Goal: Transaction & Acquisition: Purchase product/service

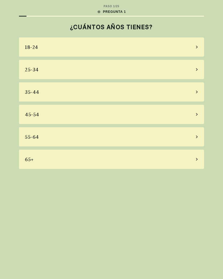
click at [185, 68] on div "25-34" at bounding box center [111, 69] width 185 height 19
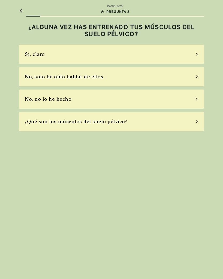
click at [189, 83] on div "No, solo he oído hablar de ellos" at bounding box center [111, 76] width 185 height 19
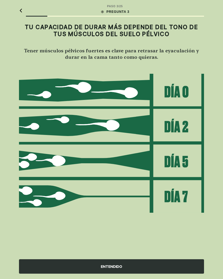
click at [164, 268] on div "ENTENDIDO" at bounding box center [111, 266] width 185 height 14
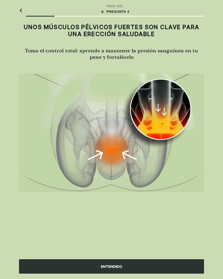
click at [171, 264] on div "ENTENDIDO" at bounding box center [111, 266] width 185 height 14
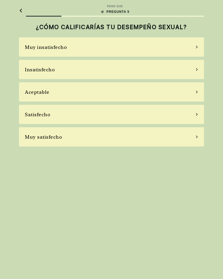
click at [190, 72] on div "Insatisfecho" at bounding box center [111, 69] width 185 height 19
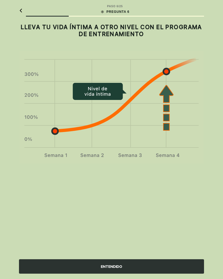
click at [169, 265] on div "ENTENDIDO" at bounding box center [111, 266] width 185 height 14
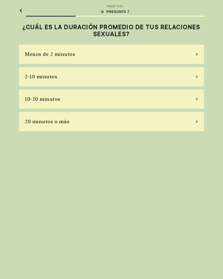
click at [171, 129] on div "20 minutos o más" at bounding box center [111, 121] width 185 height 19
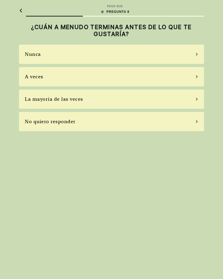
click at [197, 56] on div "Nunca" at bounding box center [111, 54] width 185 height 19
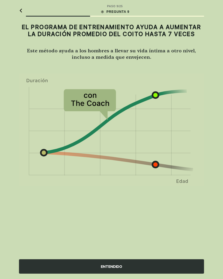
click at [161, 267] on div "ENTENDIDO" at bounding box center [111, 266] width 185 height 14
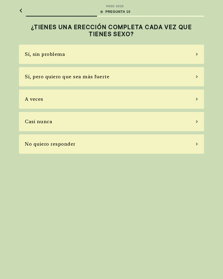
click at [192, 79] on div "Sí, pero quiero que sea más fuerte" at bounding box center [111, 76] width 185 height 19
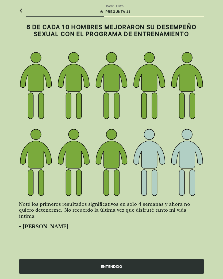
click at [163, 268] on div "ENTENDIDO" at bounding box center [111, 266] width 185 height 14
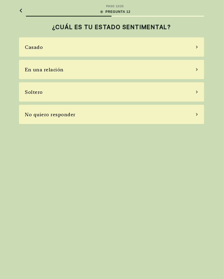
click at [189, 89] on div "Soltero" at bounding box center [111, 91] width 185 height 19
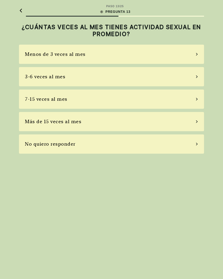
click at [175, 144] on div "No quiero responder" at bounding box center [111, 143] width 185 height 19
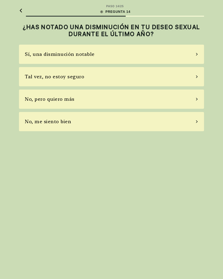
click at [189, 53] on div "Sí, una disminución notable" at bounding box center [111, 54] width 185 height 19
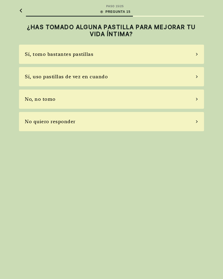
click at [184, 83] on div "Sí, uso pastillas de vez en cuando" at bounding box center [111, 76] width 185 height 19
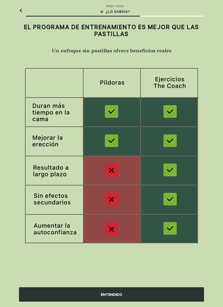
click at [164, 279] on div "ENTENDIDO" at bounding box center [111, 294] width 185 height 14
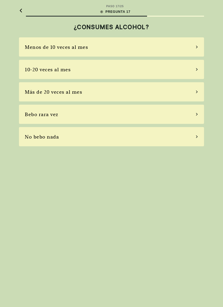
click at [172, 117] on div "Bebo rara vez" at bounding box center [111, 114] width 185 height 19
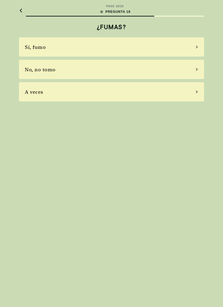
click at [191, 69] on div "No, no tomo" at bounding box center [111, 69] width 185 height 19
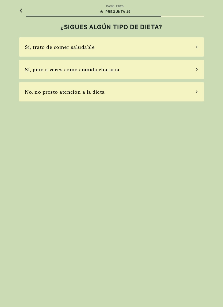
click at [195, 70] on div "Sí, pero a veces como comida chatarra" at bounding box center [111, 69] width 185 height 19
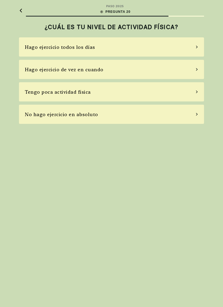
click at [190, 70] on div "Hago ejercicio de vez en cuando" at bounding box center [111, 69] width 185 height 19
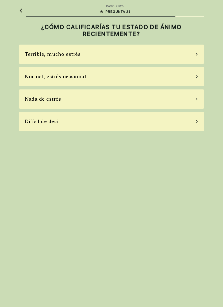
click at [193, 56] on div "Terrible, mucho estrés" at bounding box center [111, 54] width 185 height 19
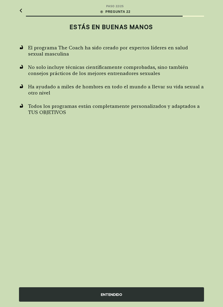
click at [165, 279] on div "ENTENDIDO" at bounding box center [111, 294] width 185 height 14
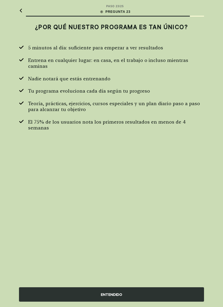
click at [171, 279] on div "ENTENDIDO" at bounding box center [111, 294] width 185 height 14
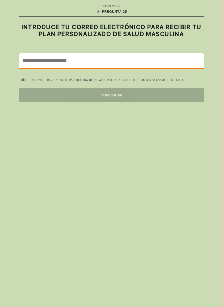
click at [180, 58] on input "email" at bounding box center [111, 60] width 184 height 14
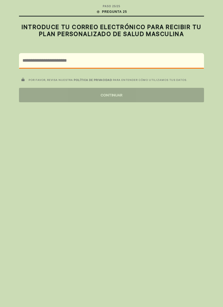
type input "**********"
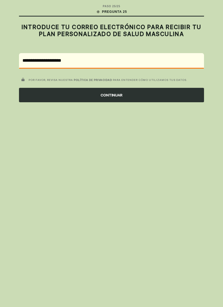
click at [170, 95] on div "CONTINUAR" at bounding box center [111, 95] width 185 height 14
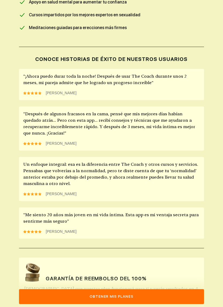
scroll to position [392, 0]
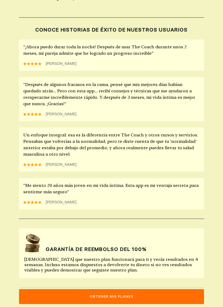
click at [169, 279] on button "Obtener mis planes" at bounding box center [111, 296] width 185 height 15
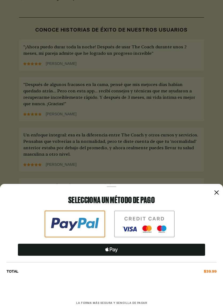
click at [188, 111] on div ""Después de algunos fracasos en la cama, pensé que mis mejores días habían qued…" at bounding box center [111, 99] width 185 height 44
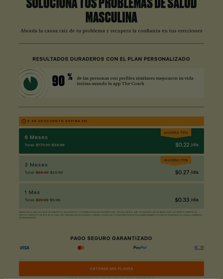
scroll to position [0, 0]
